Goal: Task Accomplishment & Management: Complete application form

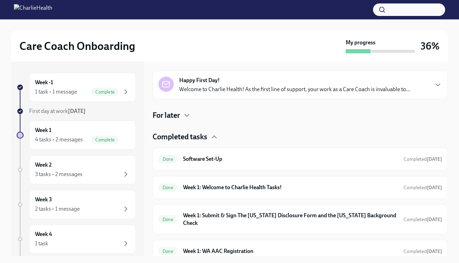
scroll to position [105, 0]
click at [116, 165] on div "Week 2 3 tasks • 2 messages" at bounding box center [82, 169] width 95 height 17
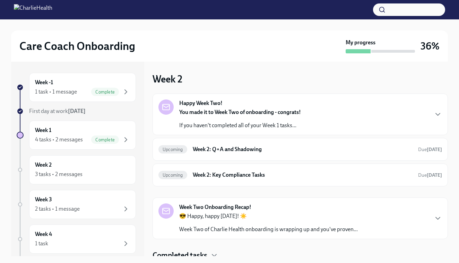
click at [325, 110] on div "Happy Week Two! You made it to Week Two of onboarding - congrats! If you haven'…" at bounding box center [300, 115] width 284 height 30
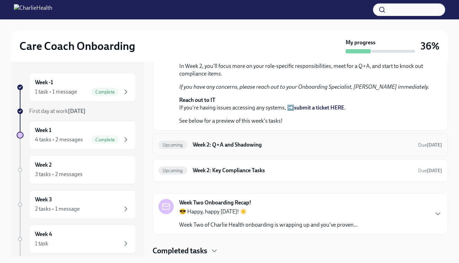
scroll to position [258, 0]
click at [290, 149] on h6 "Week 2: Q+A and Shadowing" at bounding box center [303, 145] width 220 height 8
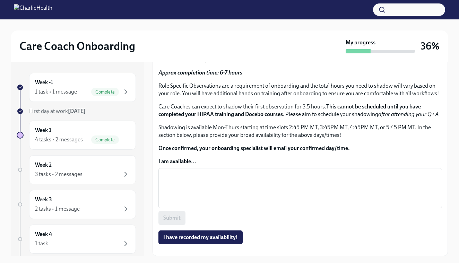
scroll to position [289, 0]
click at [275, 20] on span "Schedule your Q+A with [PERSON_NAME] via [GEOGRAPHIC_DATA]." at bounding box center [252, 17] width 178 height 7
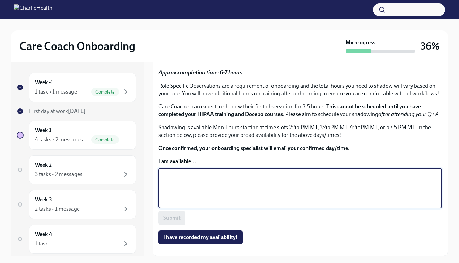
click at [224, 192] on textarea "I am available..." at bounding box center [300, 188] width 275 height 33
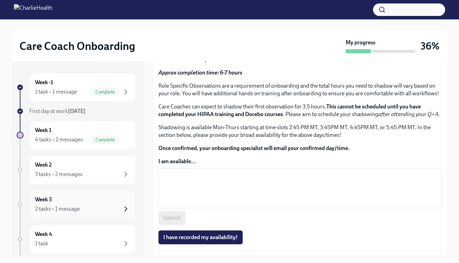
click at [124, 208] on icon "button" at bounding box center [126, 209] width 8 height 8
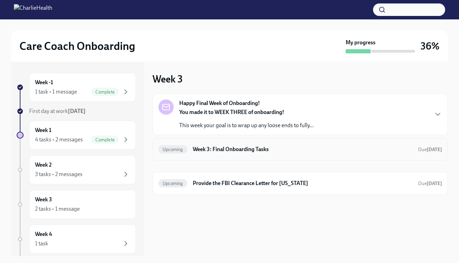
click at [250, 148] on h6 "Week 3: Final Onboarding Tasks" at bounding box center [303, 150] width 220 height 8
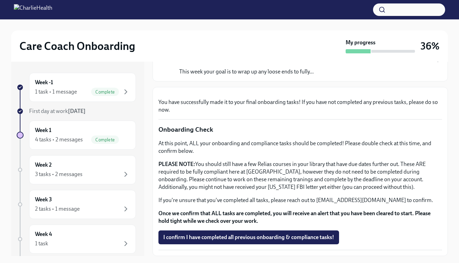
scroll to position [204, 0]
click at [116, 236] on div "Week 4 1 task" at bounding box center [82, 239] width 95 height 17
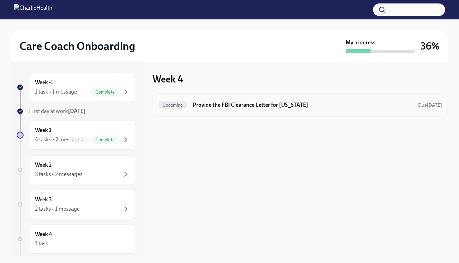
click at [262, 105] on h6 "Provide the FBI Clearance Letter for [US_STATE]" at bounding box center [303, 105] width 220 height 8
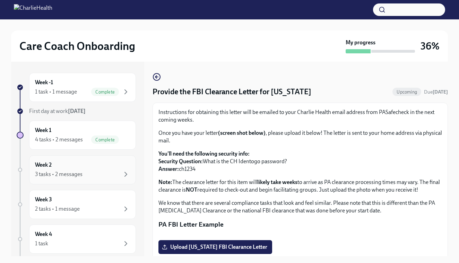
click at [108, 169] on div "Week 2 3 tasks • 2 messages" at bounding box center [82, 169] width 95 height 17
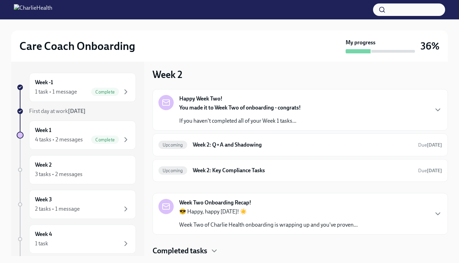
scroll to position [5, 0]
click at [367, 119] on div "Happy Week Two! You made it to Week Two of onboarding - congrats! If you haven'…" at bounding box center [300, 110] width 284 height 30
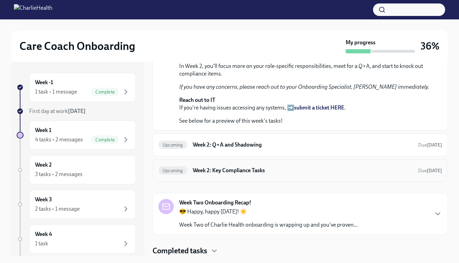
scroll to position [303, 0]
click at [281, 173] on h6 "Week 2: Key Compliance Tasks" at bounding box center [303, 171] width 220 height 8
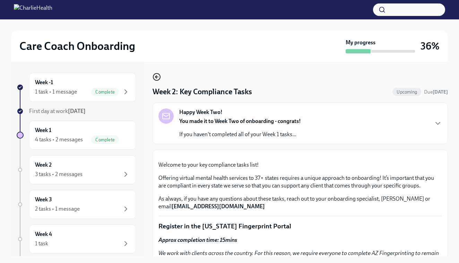
click at [157, 76] on icon "button" at bounding box center [157, 77] width 8 height 8
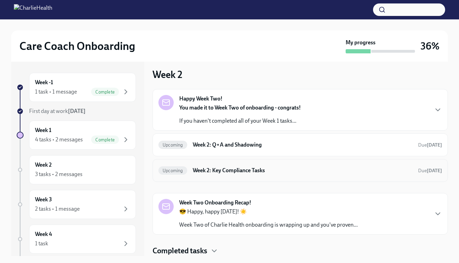
scroll to position [5, 0]
click at [268, 147] on h6 "Week 2: Q+A and Shadowing" at bounding box center [303, 145] width 220 height 8
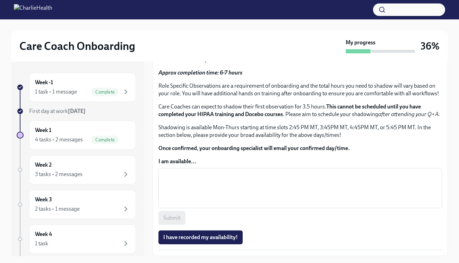
scroll to position [420, 0]
click at [239, 184] on textarea "I am available..." at bounding box center [300, 188] width 275 height 33
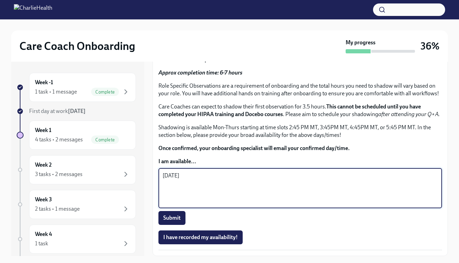
click at [181, 177] on textarea "[DATE]" at bounding box center [300, 188] width 275 height 33
click at [211, 175] on textarea "[DATE]" at bounding box center [300, 188] width 275 height 33
click at [260, 180] on textarea "[DATE]" at bounding box center [300, 188] width 275 height 33
click at [267, 183] on textarea "[DATE] 245pm [DATE] 445pm or 545pm [DATE] 545pm" at bounding box center [300, 188] width 275 height 33
click at [255, 173] on textarea "[DATE] 245pm [DATE] 545pm [DATE] 545pm" at bounding box center [300, 188] width 275 height 33
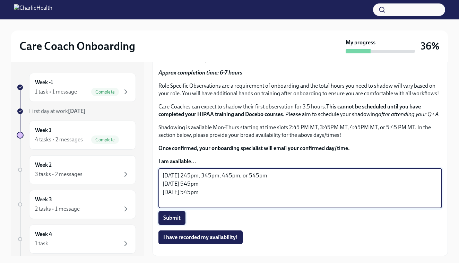
type textarea "[DATE] 245pm, 345pm, 445pm, or 545pm [DATE] 545pm [DATE] 545pm"
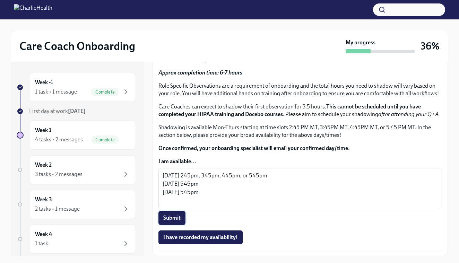
click at [161, 221] on button "Submit" at bounding box center [171, 218] width 27 height 14
click at [218, 238] on span "I have recorded my availability!" at bounding box center [200, 237] width 75 height 7
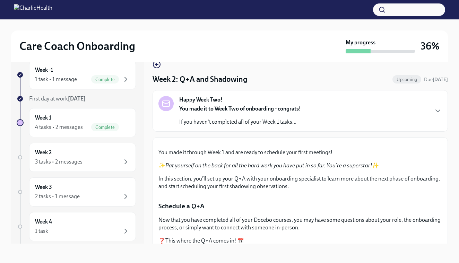
scroll to position [0, 0]
click at [157, 64] on icon "button" at bounding box center [156, 64] width 3 height 0
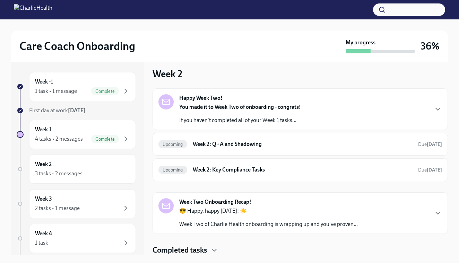
scroll to position [5, 0]
click at [403, 209] on div "Week Two Onboarding Recap! 😎 Happy, happy [DATE]! ☀️ Week Two of Charlie Health…" at bounding box center [300, 213] width 284 height 30
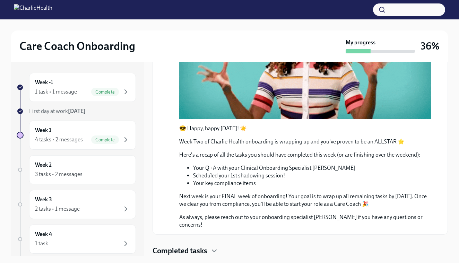
scroll to position [0, 0]
